Goal: Task Accomplishment & Management: Use online tool/utility

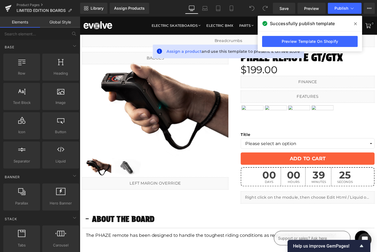
click at [356, 24] on span at bounding box center [355, 23] width 9 height 9
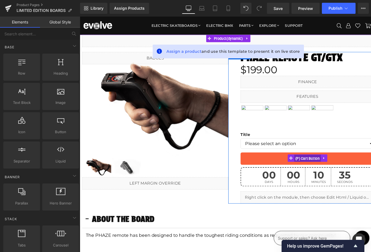
click at [330, 177] on span "(P) Cart Button" at bounding box center [336, 176] width 30 height 8
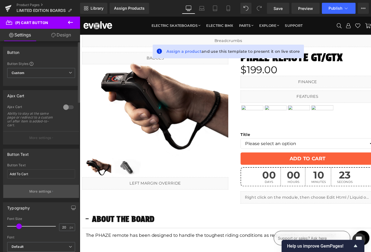
click at [33, 190] on p "More settings" at bounding box center [40, 191] width 22 height 5
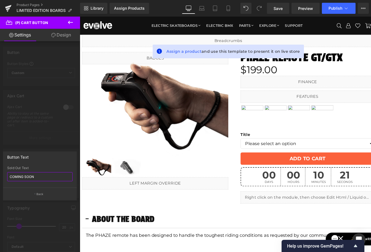
click at [28, 177] on input "COMING SOON" at bounding box center [39, 176] width 65 height 9
type input "SOLD OUT"
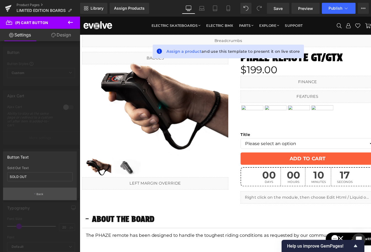
click at [41, 195] on p "Back" at bounding box center [39, 194] width 7 height 4
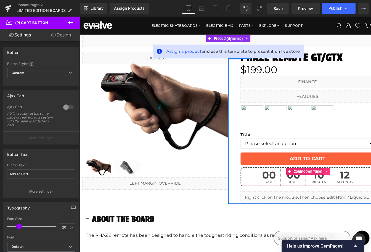
click at [356, 190] on icon at bounding box center [356, 190] width 1 height 2
click at [360, 190] on icon at bounding box center [361, 190] width 4 height 4
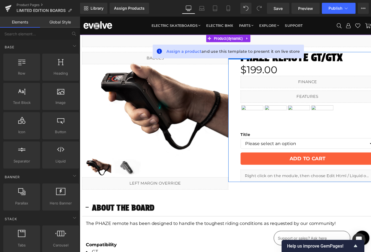
click at [341, 191] on icon at bounding box center [341, 192] width 3 height 3
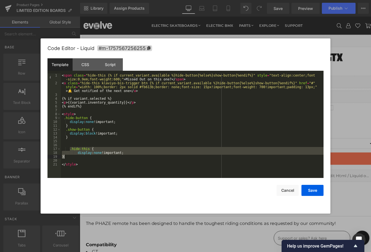
drag, startPoint x: 69, startPoint y: 147, endPoint x: 76, endPoint y: 158, distance: 12.4
click at [76, 158] on div "< span class = "hide-this {% if current_variant.available %}hide-button{%else%}…" at bounding box center [192, 131] width 263 height 116
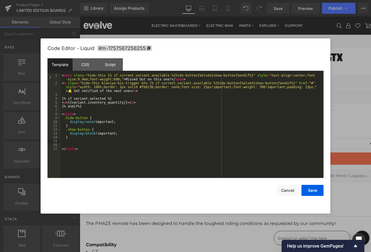
click at [85, 82] on div "< span class = "hide-this {% if current_variant.available %}hide-button{%else%}…" at bounding box center [192, 131] width 263 height 116
drag, startPoint x: 85, startPoint y: 82, endPoint x: 93, endPoint y: 83, distance: 8.0
click at [93, 83] on div "< span class = "hide-this {% if current_variant.available %}hide-button{%else%}…" at bounding box center [192, 131] width 263 height 116
click at [104, 76] on div "< span class = "hide-this {% if current_variant.available %}hide-button{%else%}…" at bounding box center [192, 131] width 263 height 116
drag, startPoint x: 104, startPoint y: 76, endPoint x: 92, endPoint y: 75, distance: 11.6
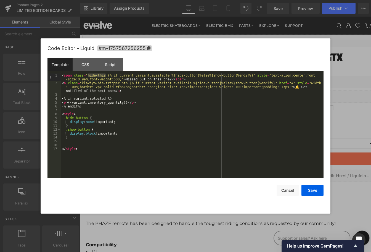
click at [92, 75] on div "< span class = "hide-this {% if current_variant.available %}hide-button{%else%}…" at bounding box center [192, 131] width 263 height 116
click at [312, 191] on button "Save" at bounding box center [312, 190] width 22 height 11
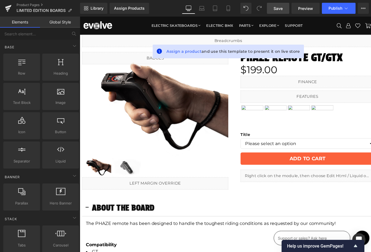
click at [278, 6] on span "Save" at bounding box center [277, 9] width 9 height 6
click at [301, 8] on span "Preview" at bounding box center [305, 9] width 15 height 6
click at [282, 10] on span "Save" at bounding box center [277, 9] width 9 height 6
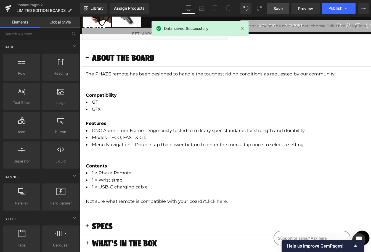
scroll to position [14, 0]
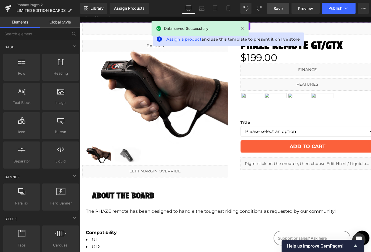
click at [366, 192] on div "Liquid (P) Image ‹ › (P) Image List Liquid Row Phaze Remote GT/GTX (P) Title $1…" at bounding box center [246, 126] width 328 height 166
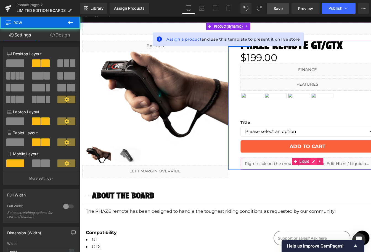
click at [341, 179] on icon at bounding box center [343, 179] width 4 height 4
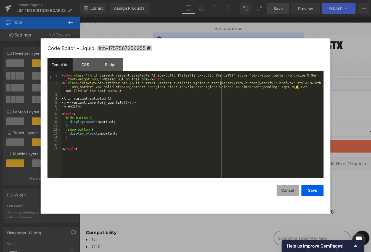
click at [284, 190] on button "Cancel" at bounding box center [287, 190] width 22 height 11
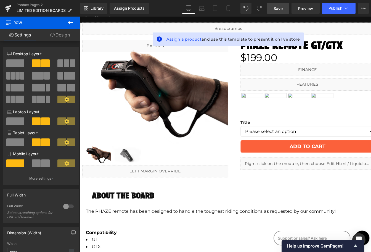
click at [277, 7] on span "Save" at bounding box center [277, 9] width 9 height 6
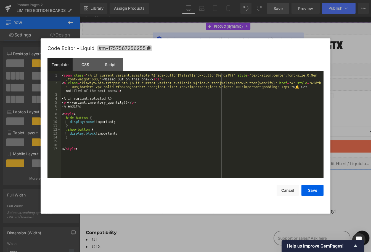
click at [343, 179] on link at bounding box center [341, 179] width 6 height 7
click at [292, 189] on button "Cancel" at bounding box center [287, 190] width 22 height 11
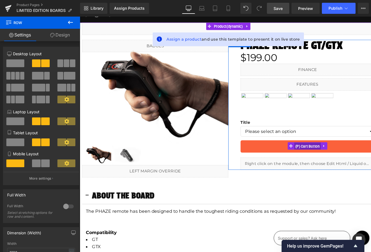
click at [321, 162] on span "(P) Cart Button" at bounding box center [336, 162] width 30 height 8
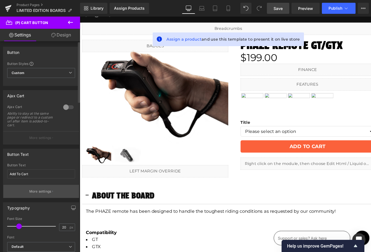
click at [26, 188] on button "More settings" at bounding box center [41, 191] width 76 height 13
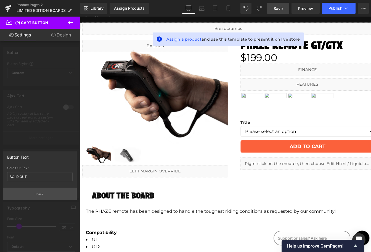
click at [29, 192] on button "Back" at bounding box center [40, 193] width 74 height 12
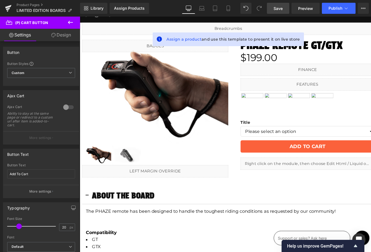
click at [278, 8] on span "Save" at bounding box center [277, 9] width 9 height 6
click at [276, 9] on span "Save" at bounding box center [277, 9] width 9 height 6
click at [338, 9] on span "Publish" at bounding box center [335, 8] width 14 height 4
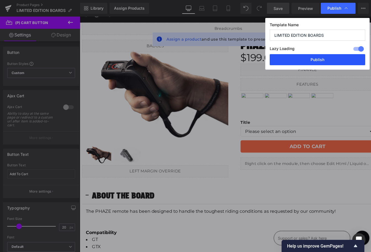
click at [327, 60] on button "Publish" at bounding box center [317, 59] width 95 height 11
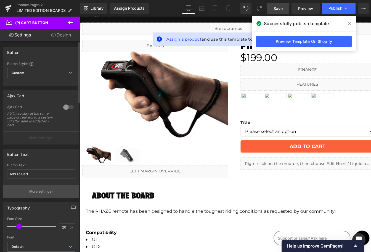
click at [31, 190] on p "More settings" at bounding box center [40, 191] width 22 height 5
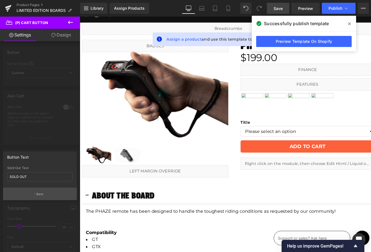
click at [33, 192] on button "Back" at bounding box center [40, 193] width 74 height 12
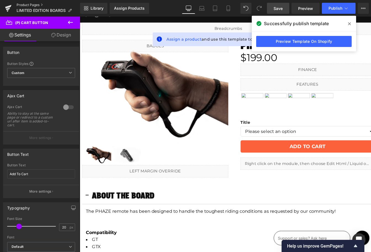
click at [23, 5] on link "Product Pages" at bounding box center [48, 5] width 63 height 4
